Goal: Task Accomplishment & Management: Manage account settings

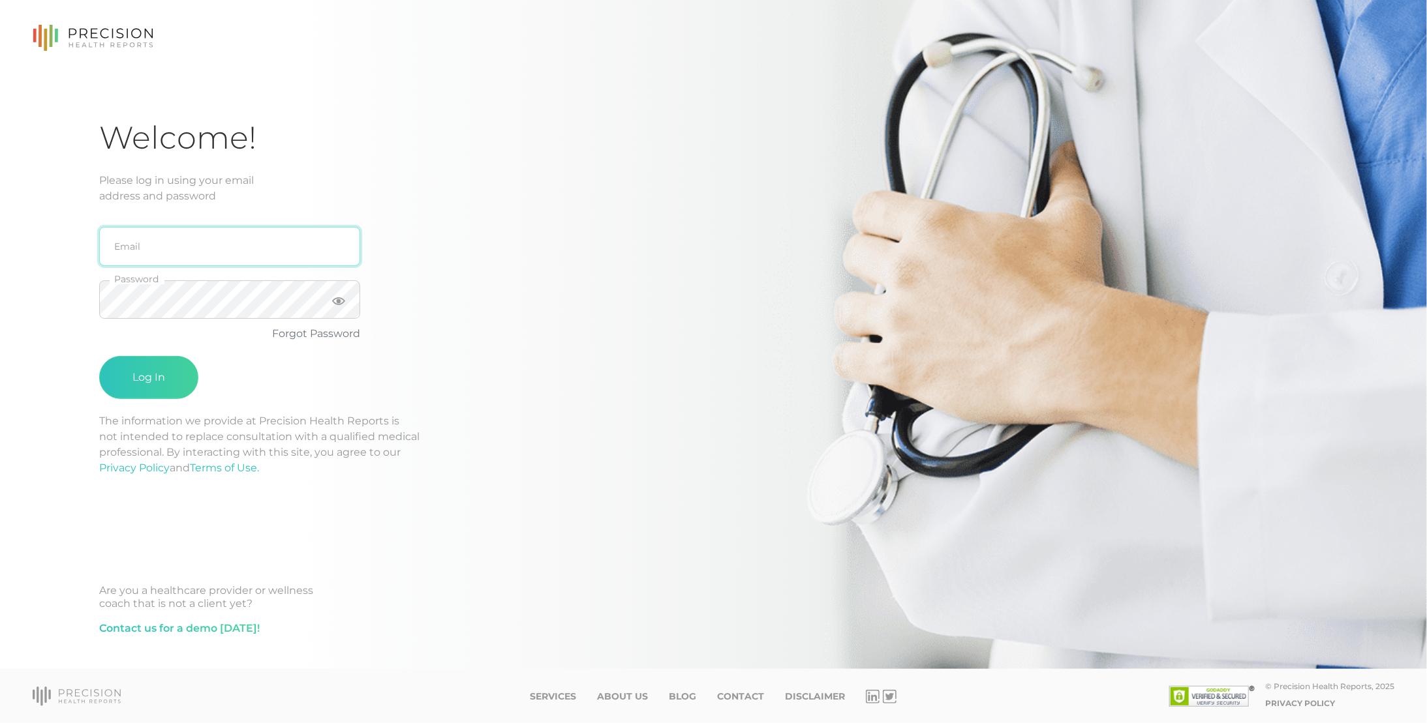
click at [214, 243] on input "email" at bounding box center [229, 246] width 261 height 39
type input "[EMAIL_ADDRESS][PERSON_NAME][DOMAIN_NAME]"
click at [99, 356] on button "Log In" at bounding box center [148, 377] width 99 height 43
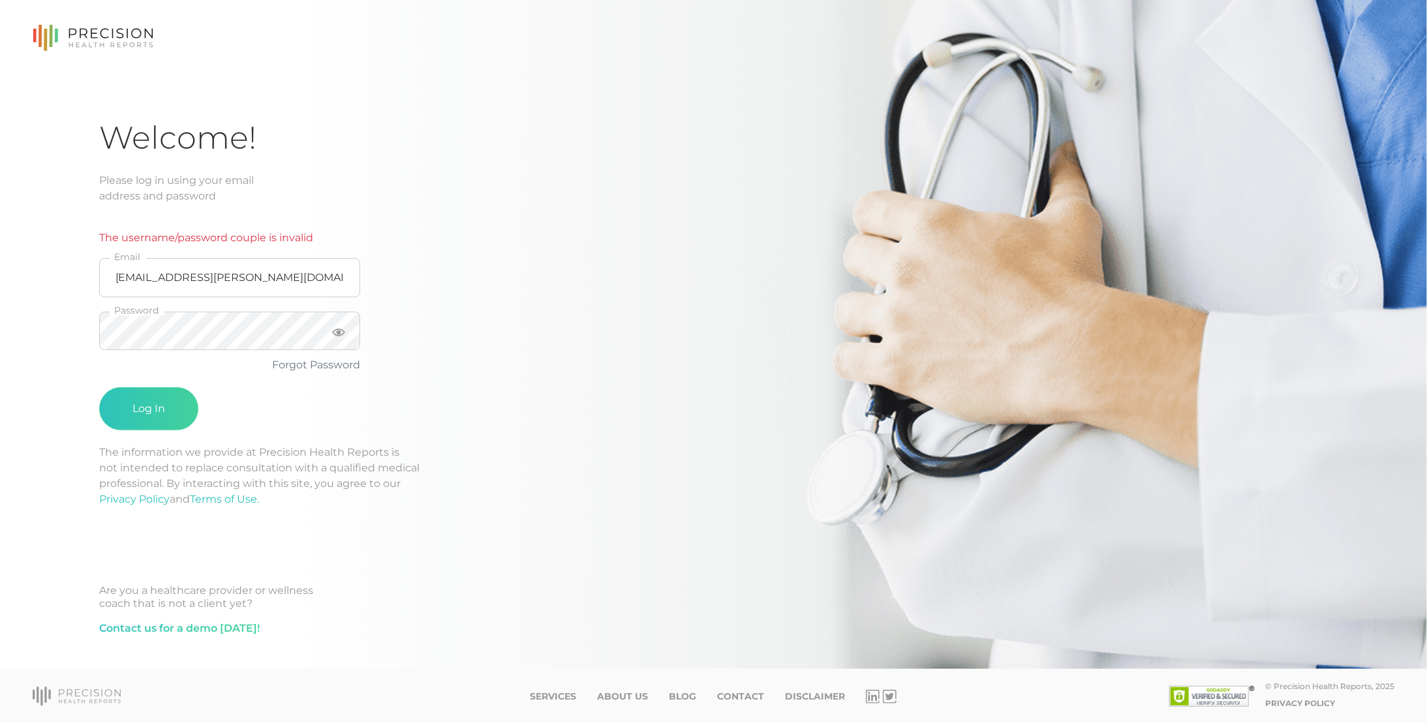
click at [770, 359] on div "Welcome! Please log in using your email address and password The username/passw…" at bounding box center [713, 391] width 1228 height 544
click at [310, 365] on link "Forgot Password" at bounding box center [316, 365] width 88 height 12
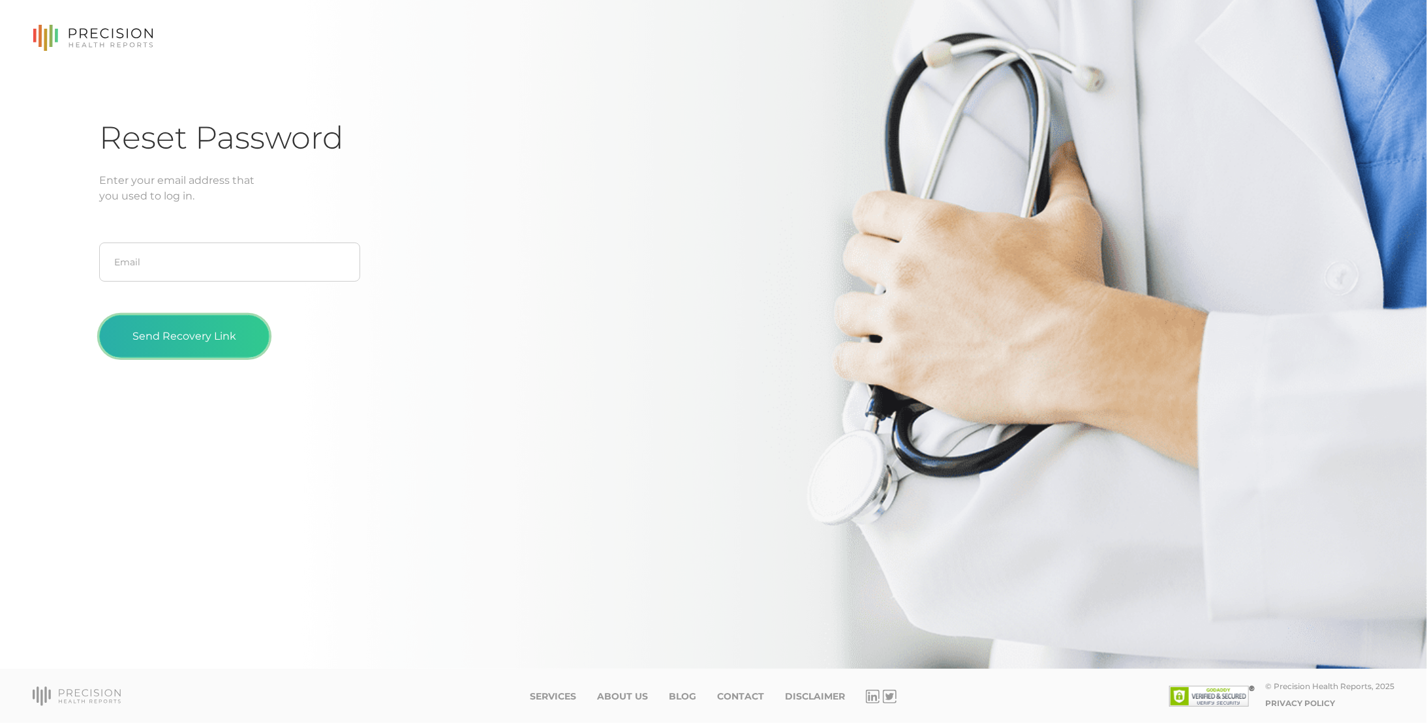
click at [209, 333] on button "Send Recovery Link" at bounding box center [184, 336] width 170 height 43
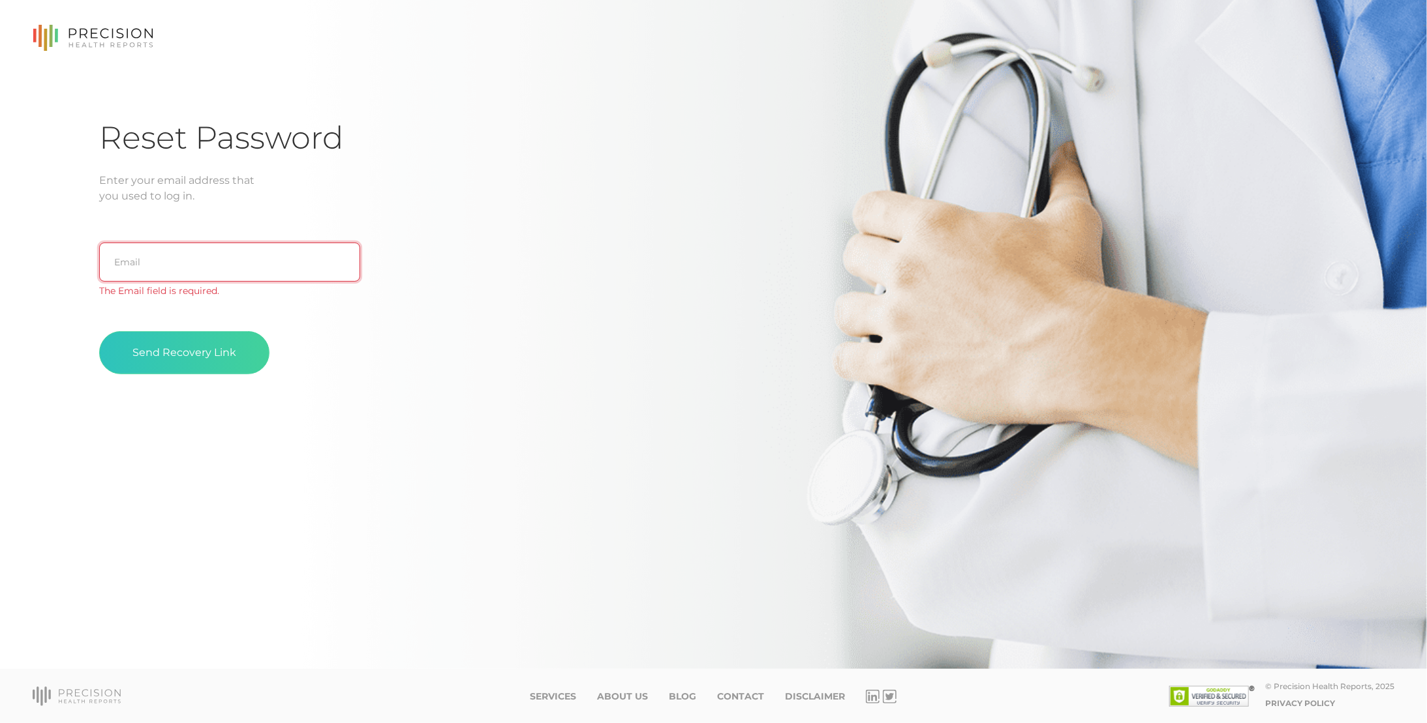
click at [230, 261] on input "text" at bounding box center [229, 262] width 261 height 39
type input "[EMAIL_ADDRESS][PERSON_NAME][DOMAIN_NAME]"
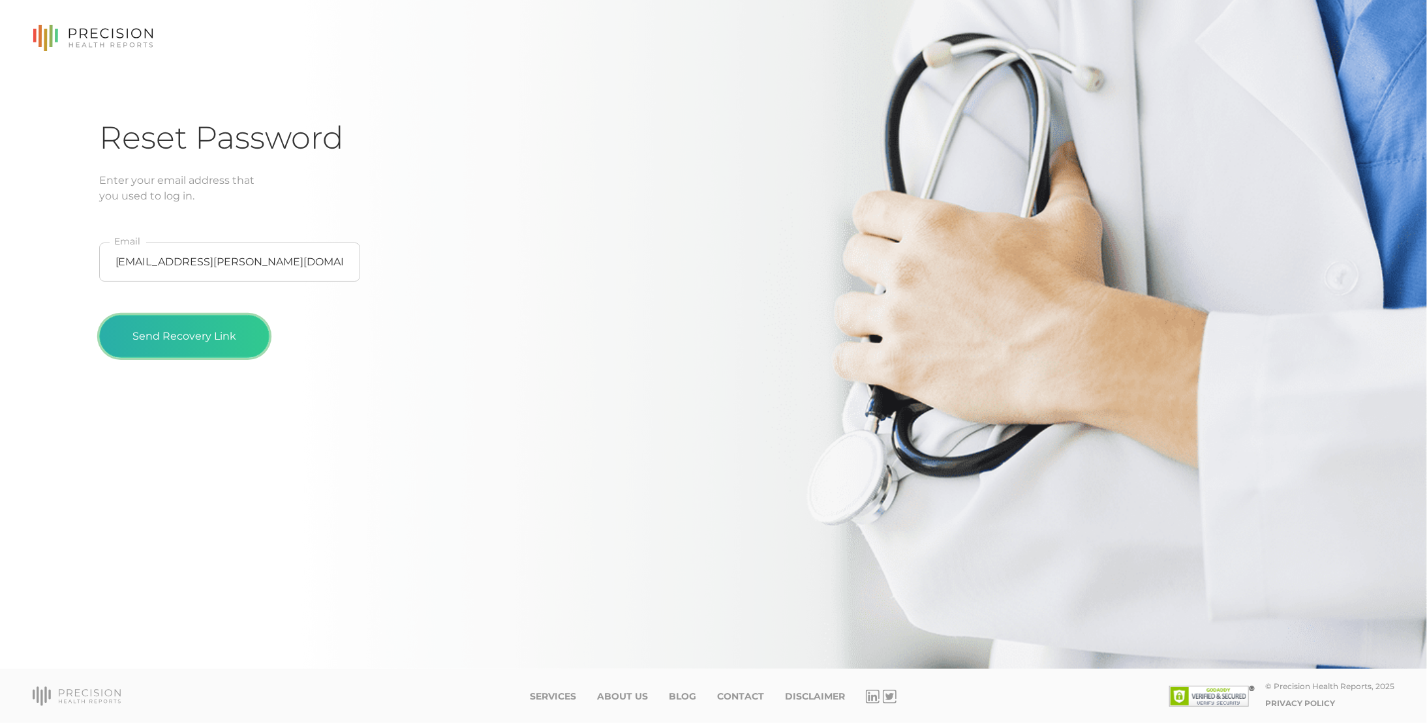
click at [199, 331] on button "Send Recovery Link" at bounding box center [184, 336] width 170 height 43
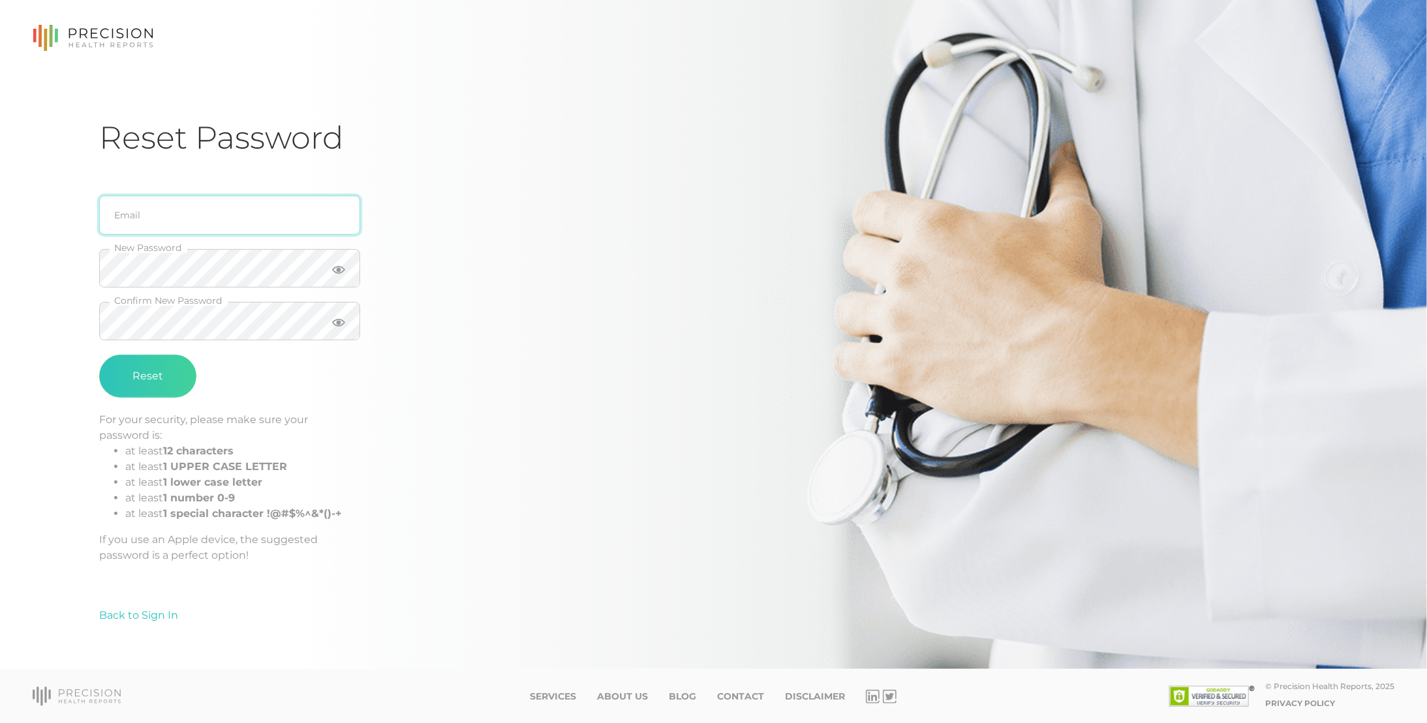
click at [258, 222] on input "email" at bounding box center [229, 215] width 261 height 39
type input "[EMAIL_ADDRESS][PERSON_NAME][DOMAIN_NAME]"
click at [337, 266] on icon at bounding box center [338, 270] width 13 height 8
click at [50, 288] on div "Reset Password ray.fossett@ey.com Email New Password Confirm New Password Reset…" at bounding box center [713, 334] width 1427 height 669
click at [99, 355] on button "Reset" at bounding box center [147, 376] width 97 height 43
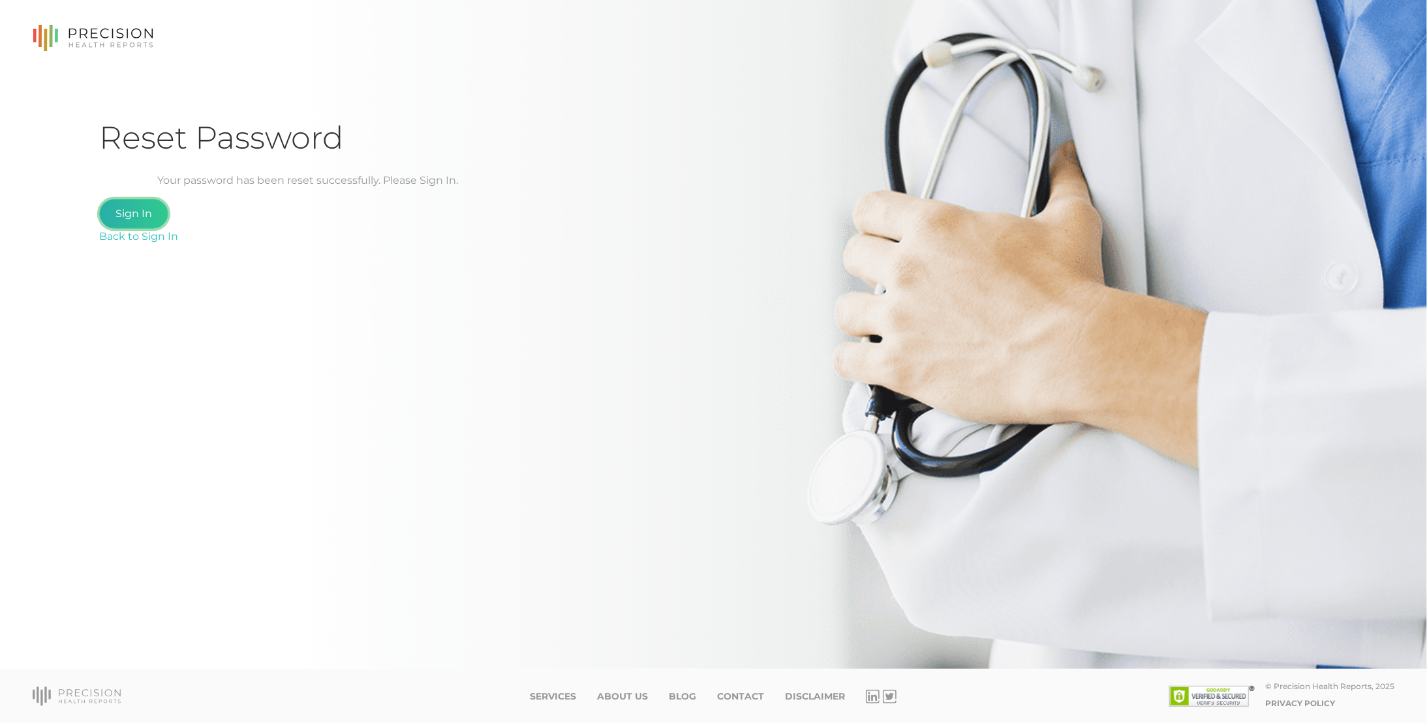
click at [147, 213] on link "Sign In" at bounding box center [133, 214] width 69 height 30
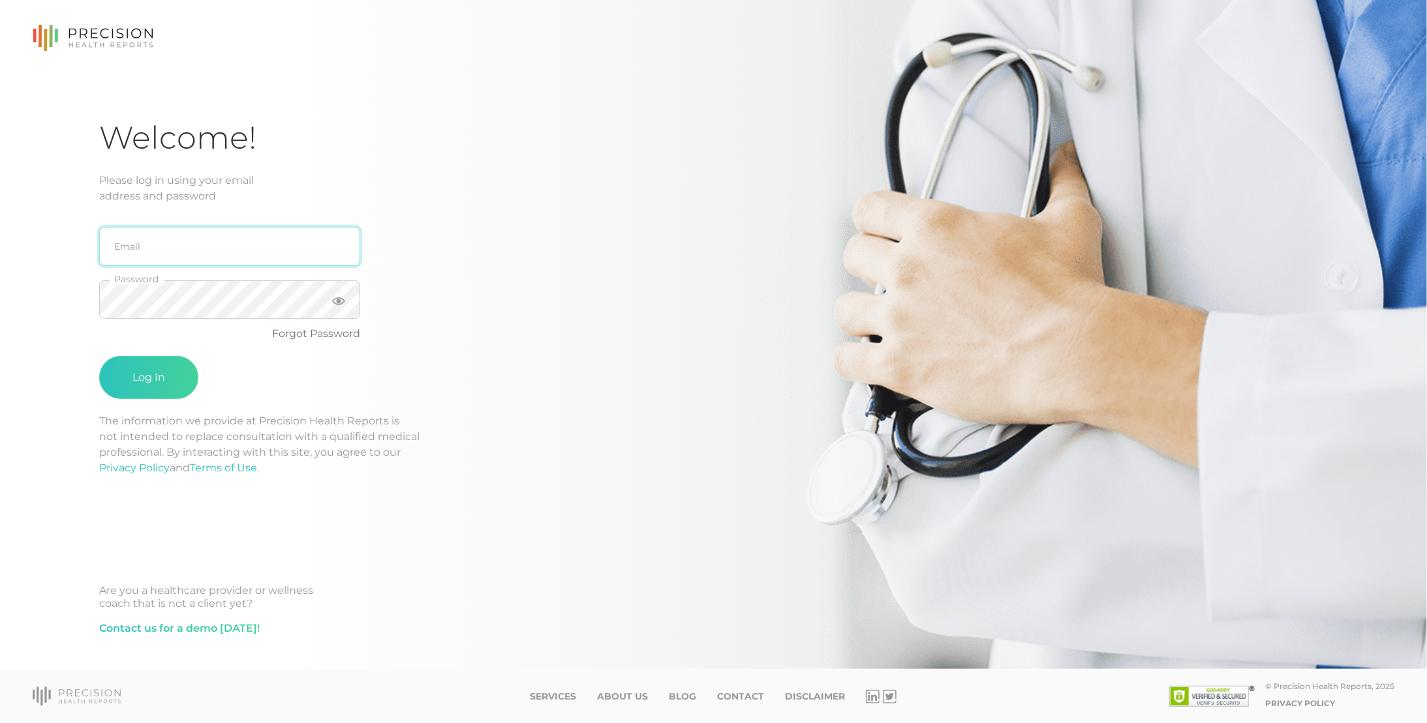
click at [233, 247] on input "email" at bounding box center [229, 246] width 261 height 39
type input "[EMAIL_ADDRESS][PERSON_NAME][DOMAIN_NAME]"
click at [99, 356] on button "Log In" at bounding box center [148, 377] width 99 height 43
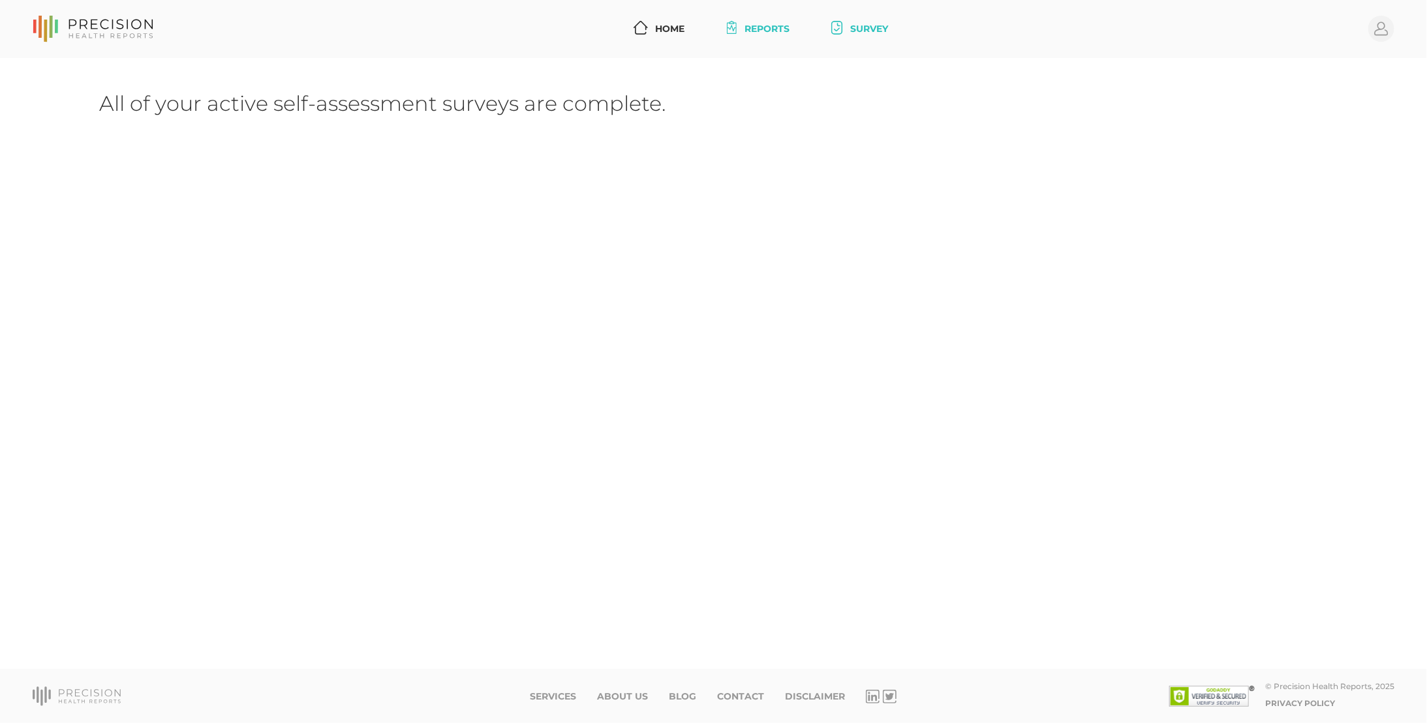
click at [740, 26] on link "Reports" at bounding box center [759, 29] width 74 height 24
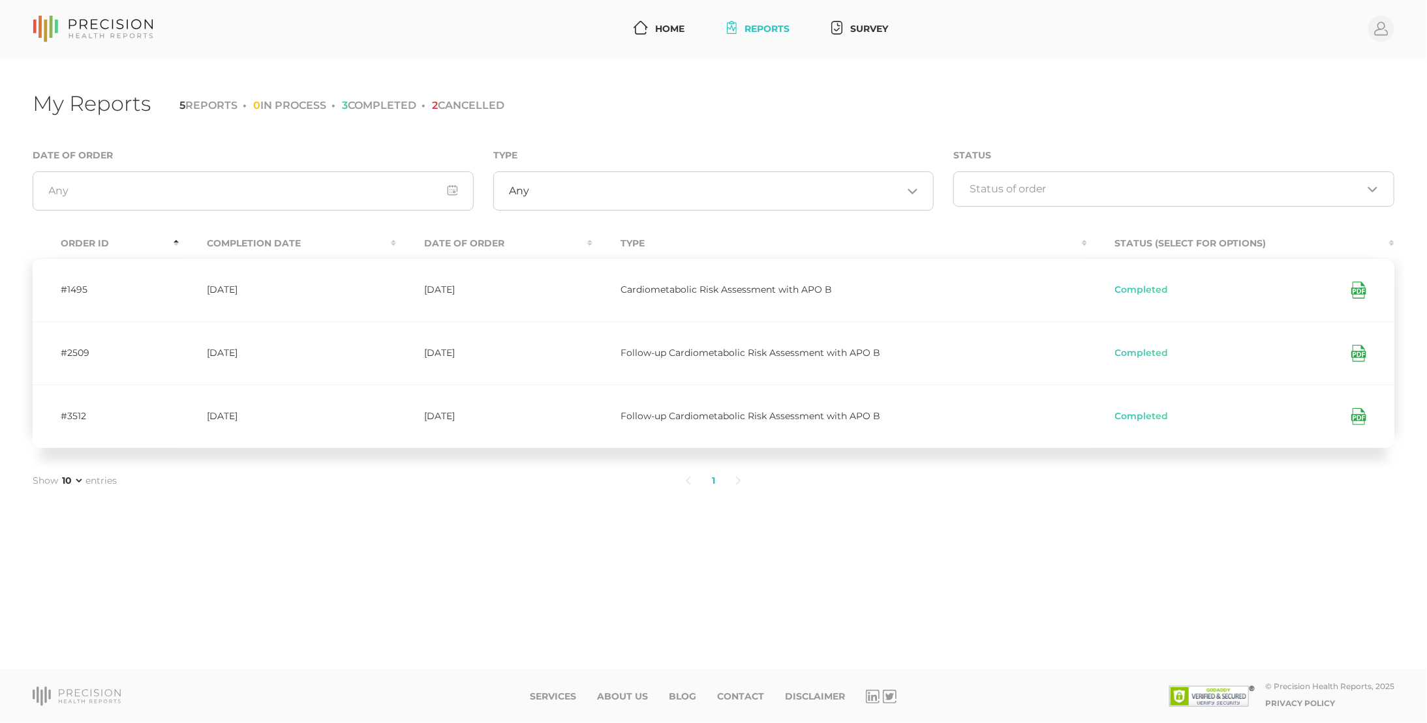
click at [1360, 415] on icon at bounding box center [1358, 416] width 15 height 17
